Goal: Task Accomplishment & Management: Complete application form

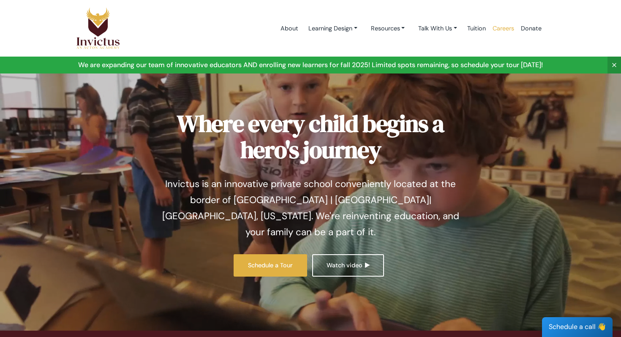
click at [506, 26] on link "Careers" at bounding box center [503, 29] width 28 height 36
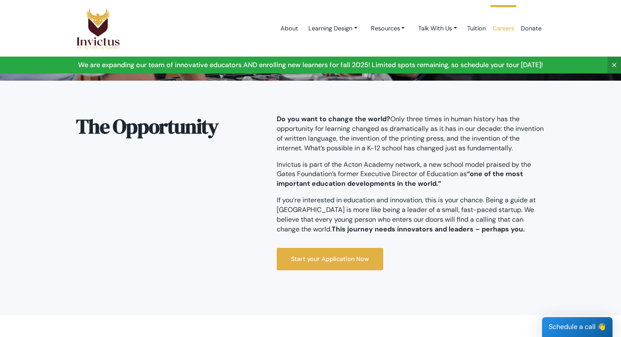
scroll to position [213, 0]
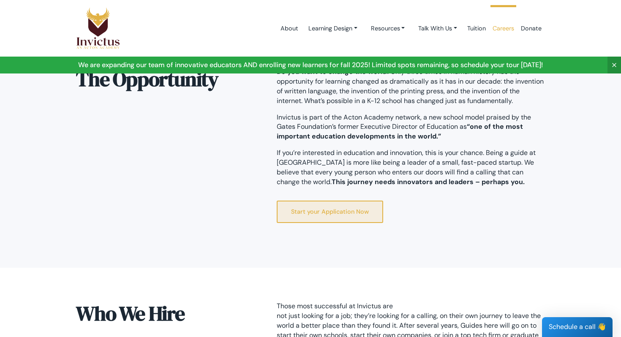
click at [326, 209] on link "Start your Application Now" at bounding box center [330, 212] width 106 height 22
